Goal: Task Accomplishment & Management: Complete application form

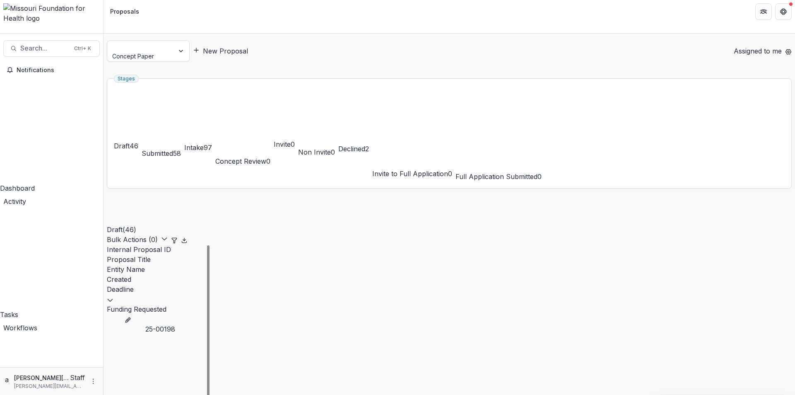
click at [210, 195] on div "Draft ( 46 ) Bulk Actions ( 0 )" at bounding box center [159, 219] width 104 height 49
click at [3, 31] on icon "Open entity switcher" at bounding box center [3, 31] width 0 height 0
click at [210, 195] on div "Draft ( 46 ) Bulk Actions ( 0 )" at bounding box center [159, 219] width 104 height 49
click at [91, 379] on icon "More" at bounding box center [93, 381] width 7 height 7
click at [118, 363] on link "User Settings" at bounding box center [145, 364] width 89 height 14
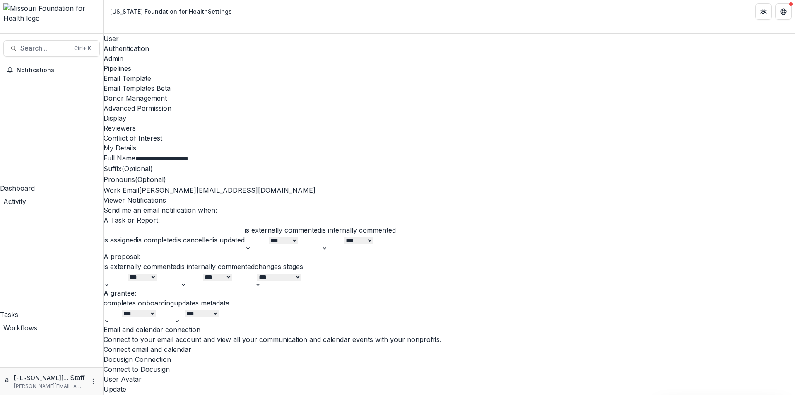
click at [3, 31] on icon "Open entity switcher" at bounding box center [3, 31] width 0 height 0
click at [275, 10] on header "Missouri Foundation for Health Settings" at bounding box center [450, 11] width 692 height 23
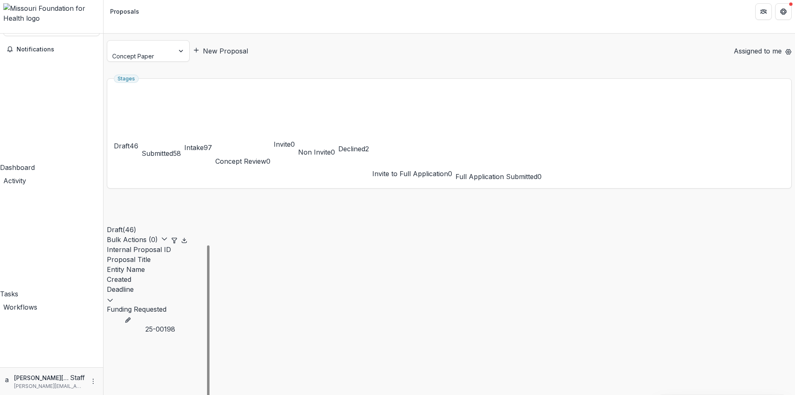
click at [367, 46] on div "New Proposal" at bounding box center [460, 51] width 534 height 10
click at [367, 85] on ul "Stages Draft 46 Submitted 58 Intake 97 Concept Review 0 Invite 0 Non Invite 0 D…" at bounding box center [449, 133] width 671 height 96
click at [440, 46] on div "New Proposal" at bounding box center [460, 51] width 534 height 10
click at [212, 13] on header "Proposals" at bounding box center [450, 11] width 692 height 23
